Goal: Task Accomplishment & Management: Use online tool/utility

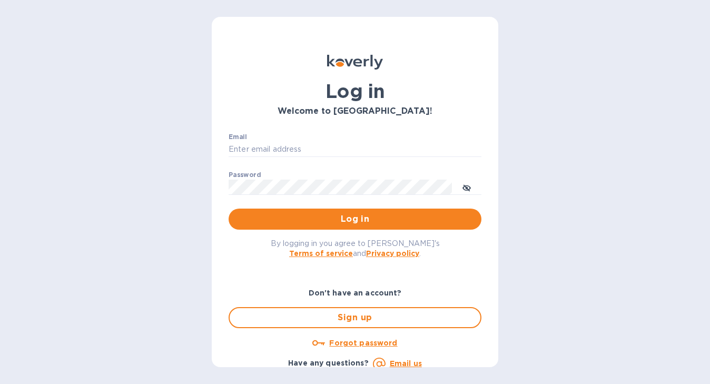
type input "[EMAIL_ADDRESS][DOMAIN_NAME]"
click at [332, 231] on div "By logging in you agree to [PERSON_NAME]'s Terms of service and Privacy policy ." at bounding box center [355, 248] width 270 height 37
click at [332, 221] on span "Log in" at bounding box center [355, 219] width 236 height 13
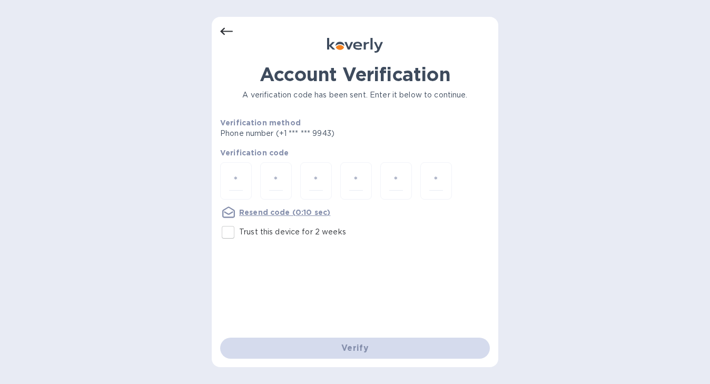
click at [224, 231] on input "Trust this device for 2 weeks" at bounding box center [228, 232] width 22 height 22
checkbox input "true"
click at [238, 172] on input "number" at bounding box center [236, 180] width 14 height 19
type input "2"
type input "4"
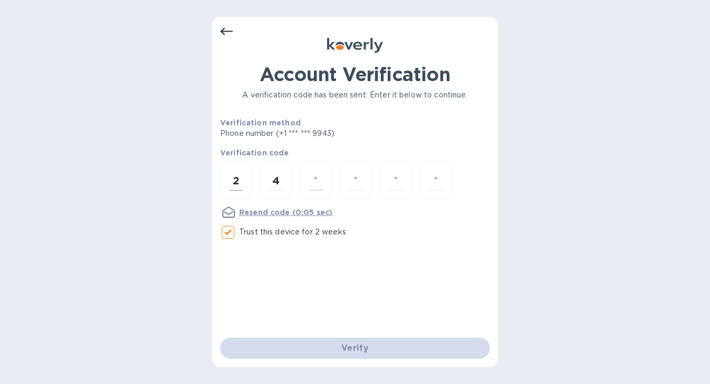
type input "2"
type input "8"
type input "5"
type input "2"
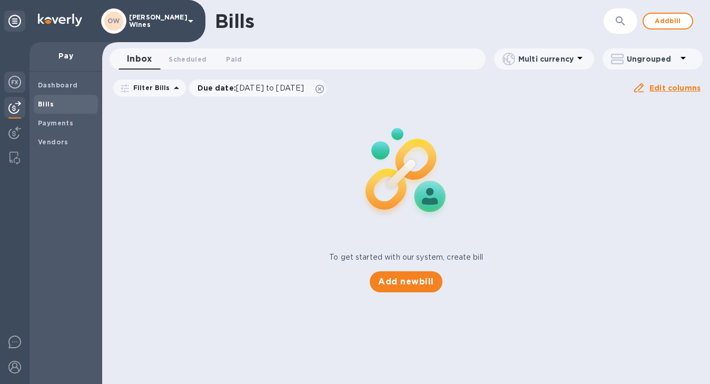
click at [13, 84] on img at bounding box center [14, 82] width 13 height 13
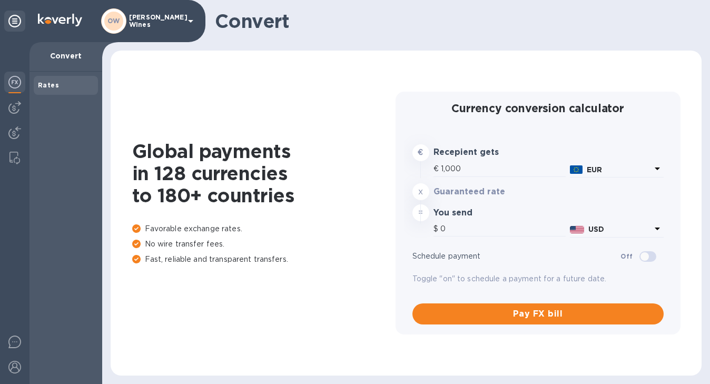
type input "1,176.9"
